Goal: Transaction & Acquisition: Purchase product/service

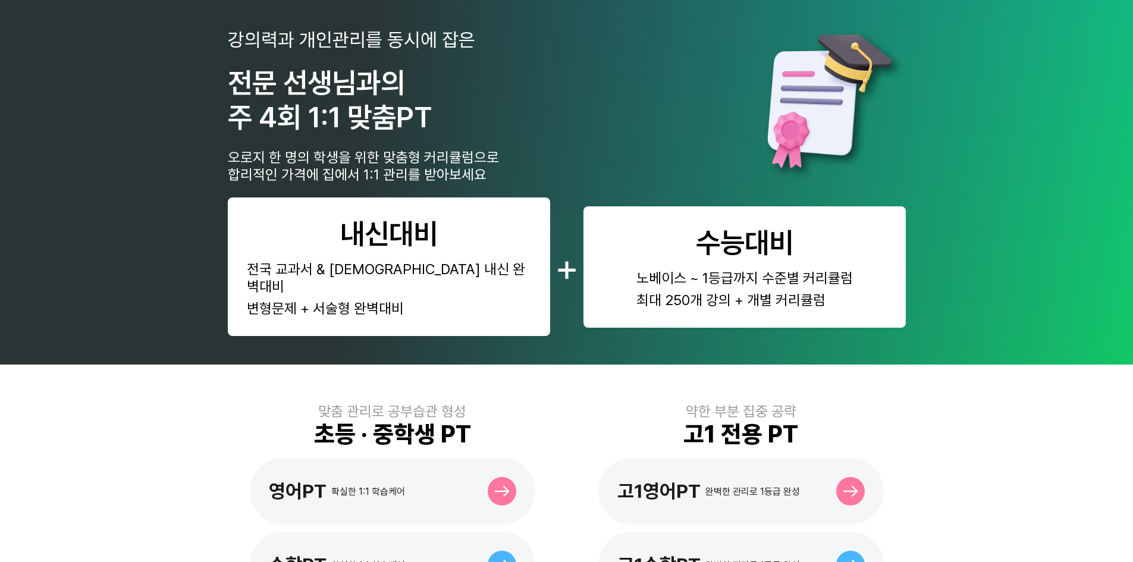
scroll to position [59, 0]
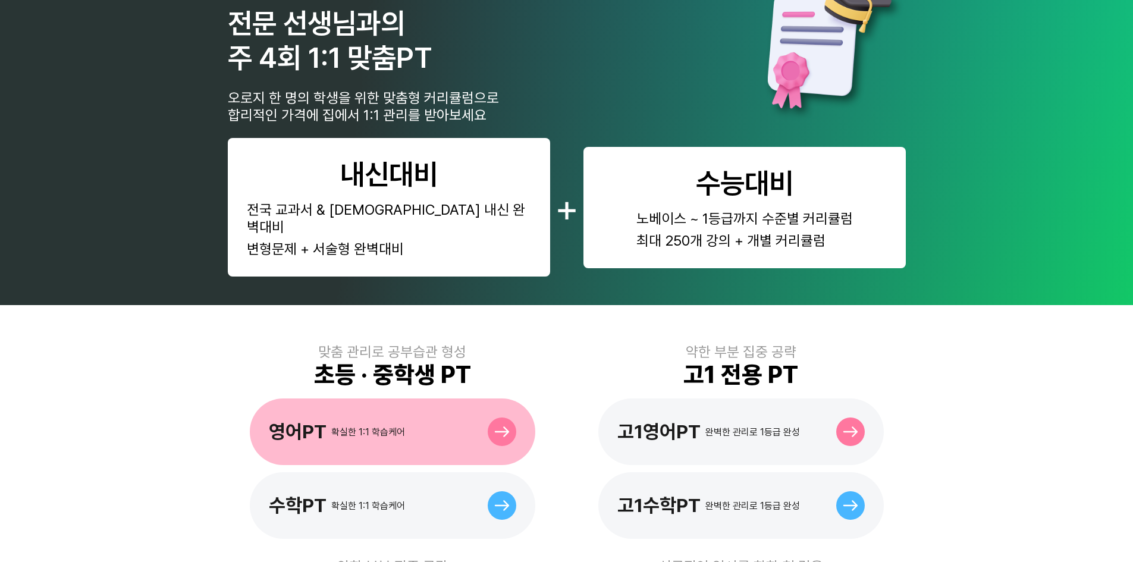
click at [451, 398] on div "영어PT 확실한 1:1 학습케어" at bounding box center [392, 431] width 285 height 67
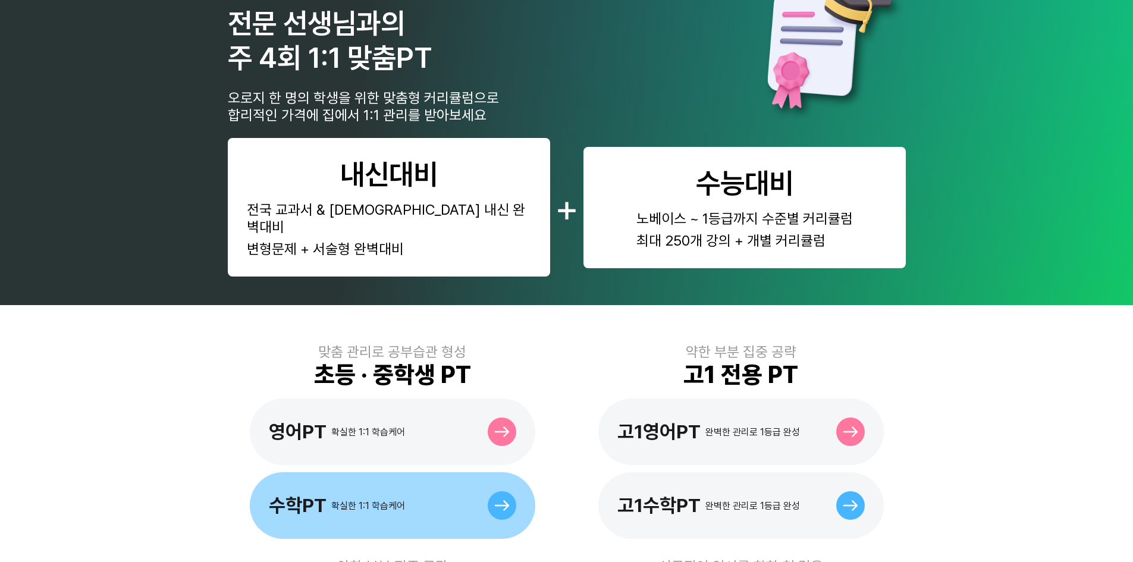
click at [331, 500] on div "수학PT 확실한 1:1 학습케어" at bounding box center [392, 505] width 285 height 67
